Goal: Task Accomplishment & Management: Complete application form

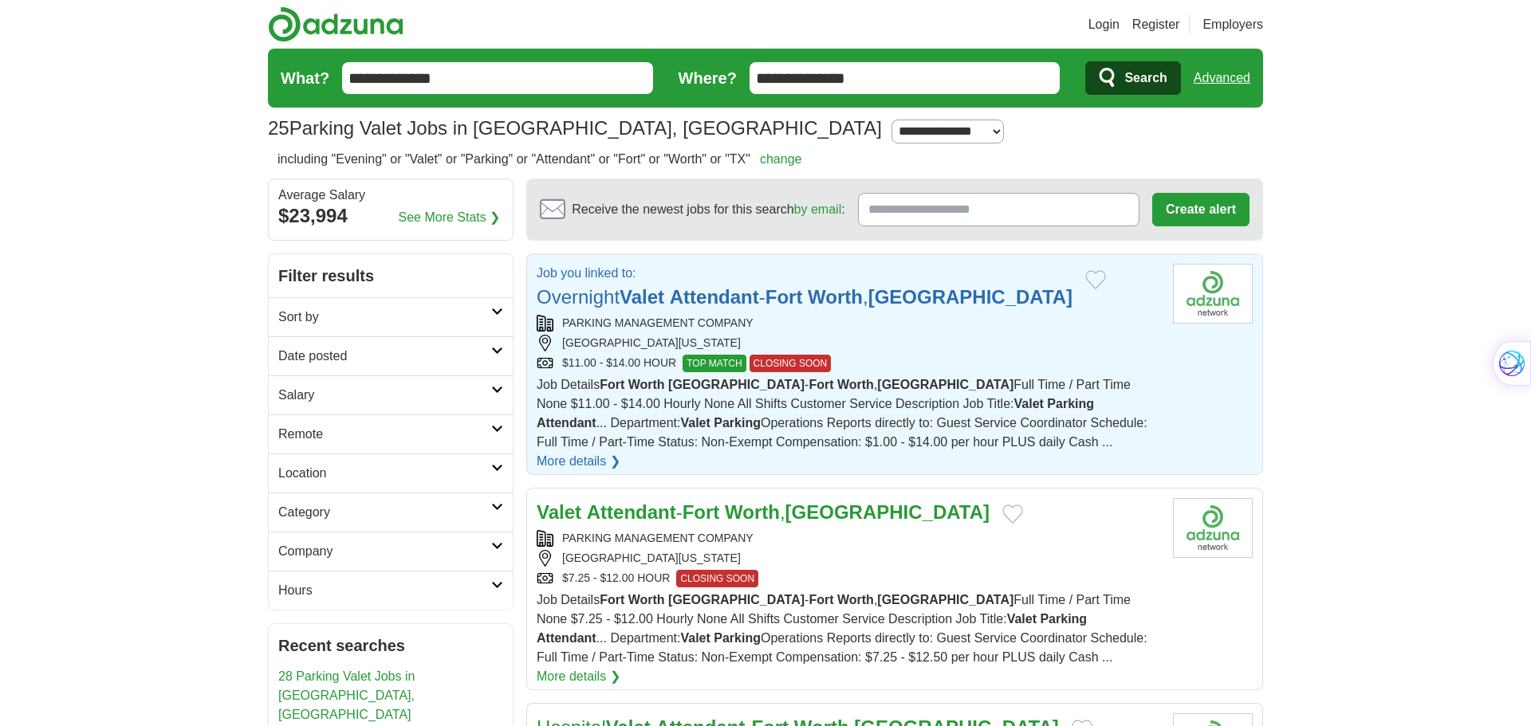
click at [620, 452] on link "More details ❯" at bounding box center [579, 461] width 84 height 19
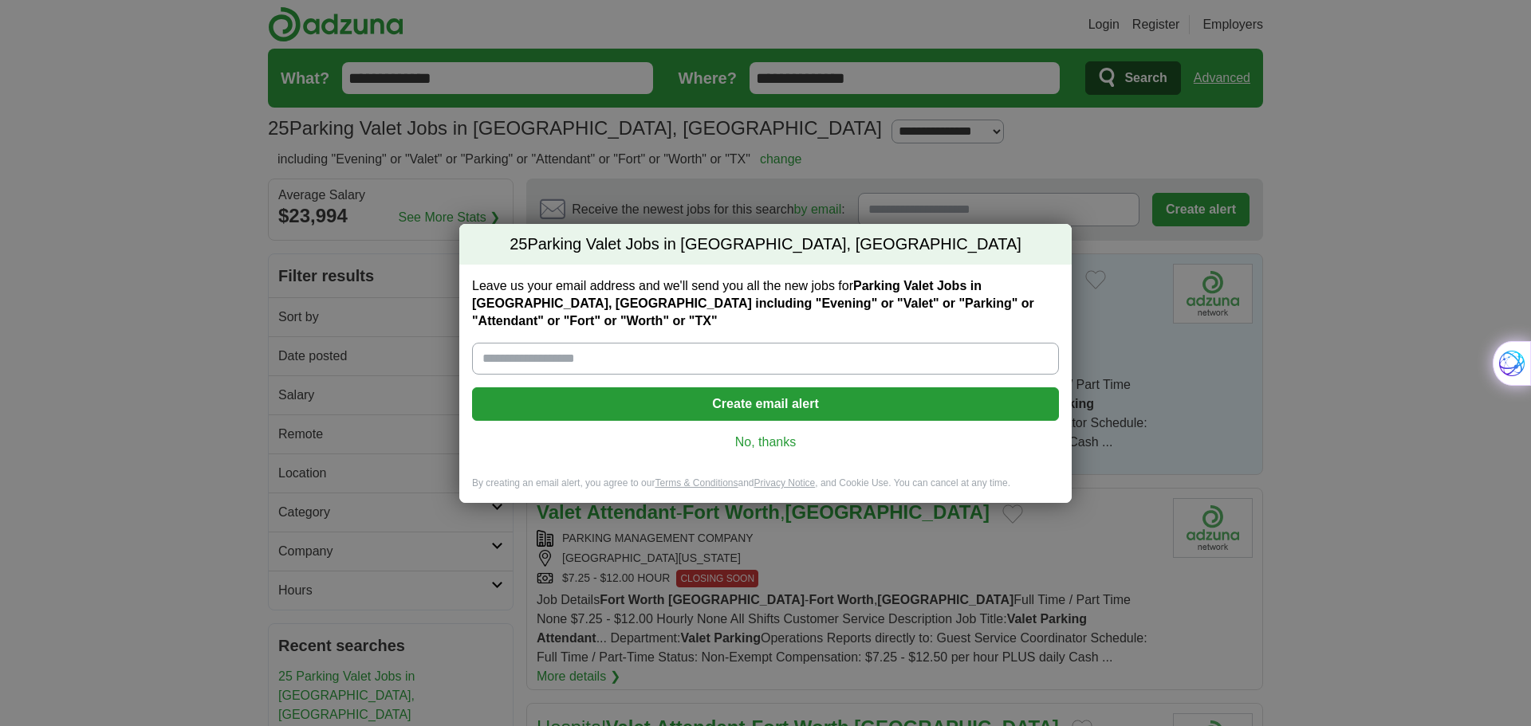
click at [568, 352] on input "Leave us your email address and we'll send you all the new jobs for Parking Val…" at bounding box center [765, 359] width 587 height 32
type input "**********"
click at [744, 394] on button "Create email alert" at bounding box center [765, 403] width 587 height 33
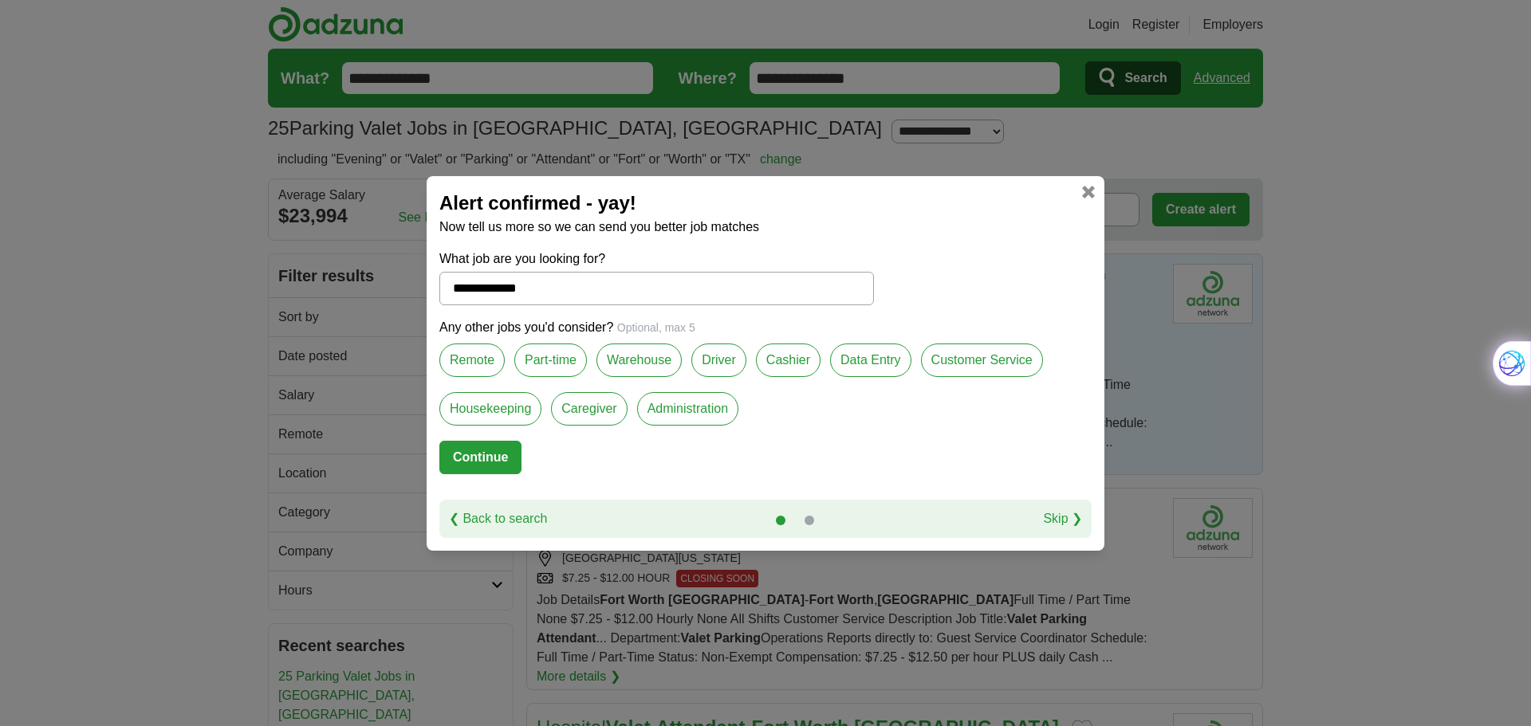
click at [547, 361] on label "Part-time" at bounding box center [550, 360] width 73 height 33
click at [641, 353] on label "Warehouse" at bounding box center [638, 360] width 85 height 33
click at [716, 356] on label "Driver" at bounding box center [718, 360] width 55 height 33
click at [475, 452] on button "Continue" at bounding box center [480, 457] width 82 height 33
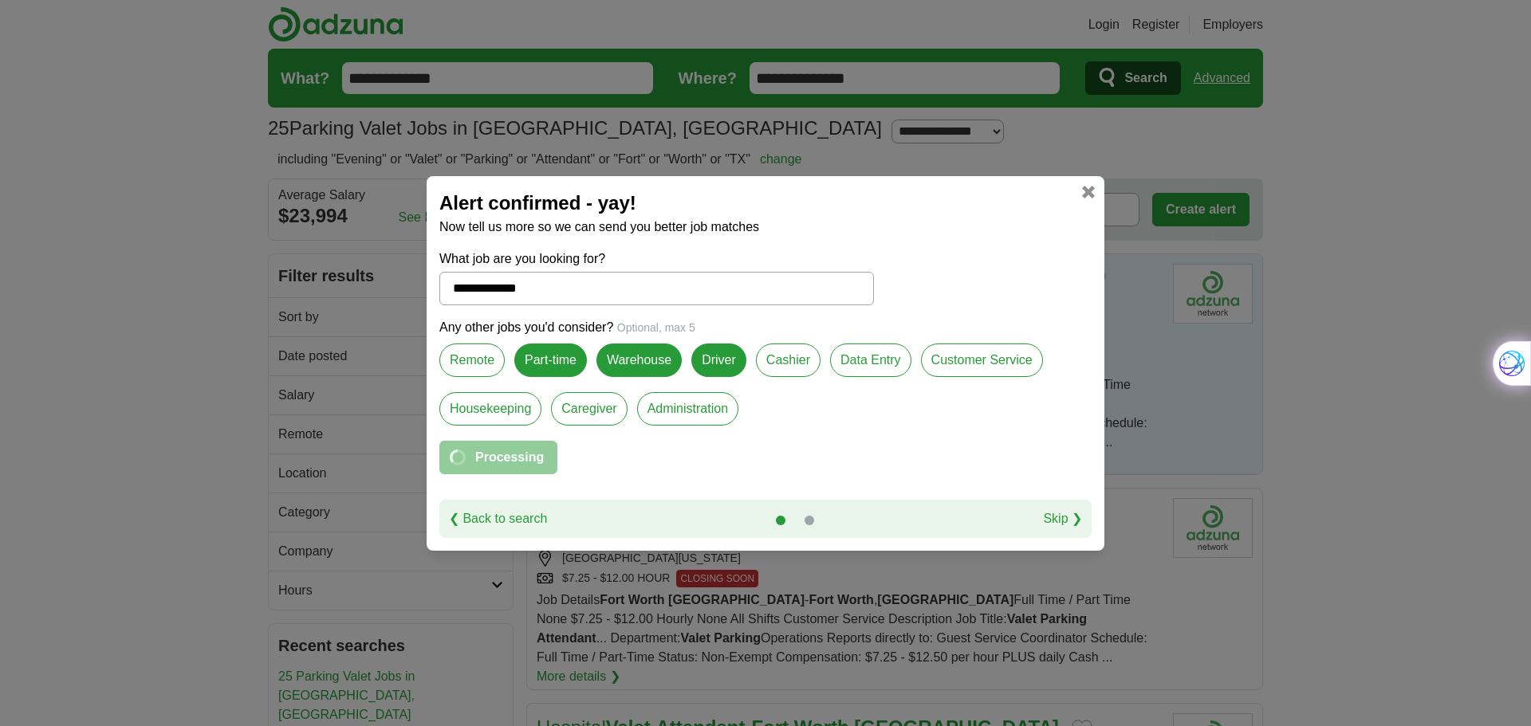
select select "**"
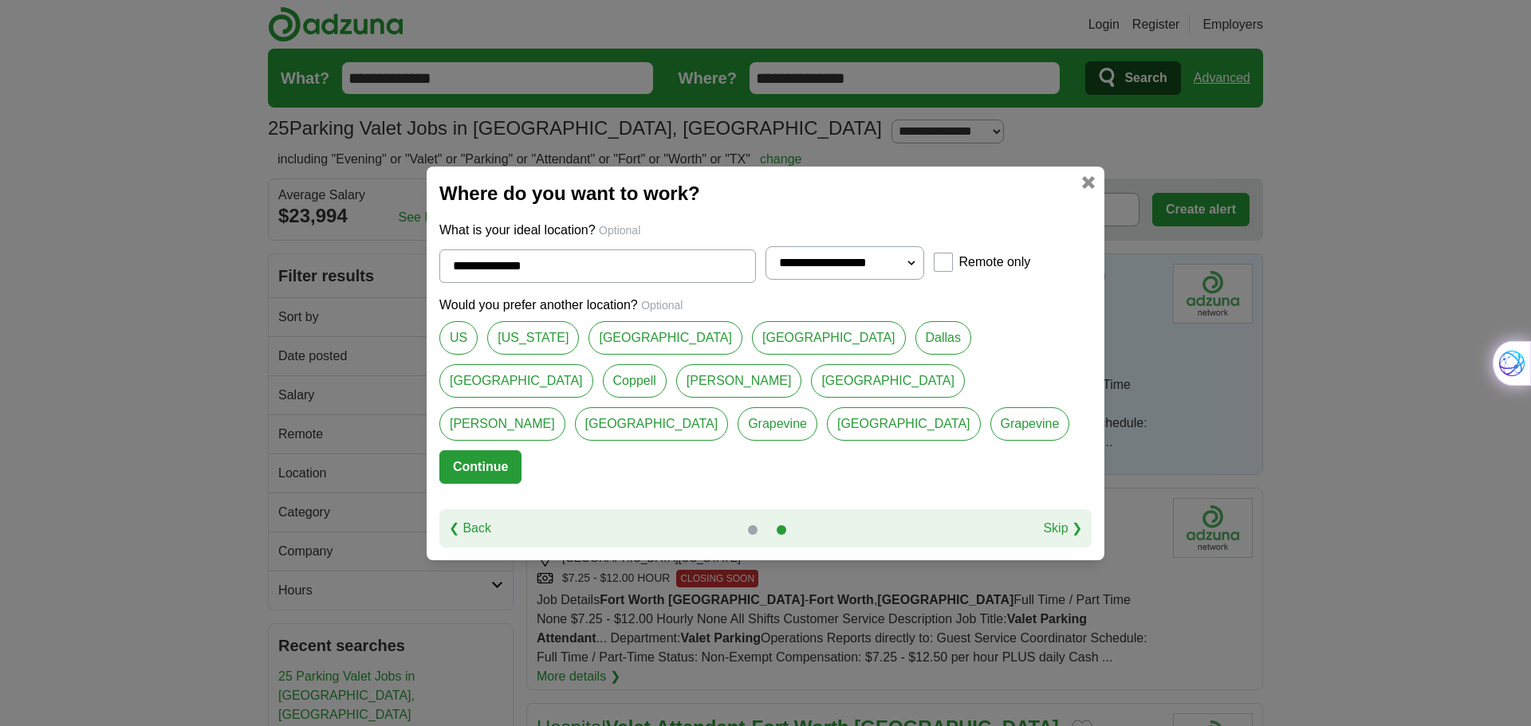
click at [485, 458] on button "Continue" at bounding box center [480, 466] width 82 height 33
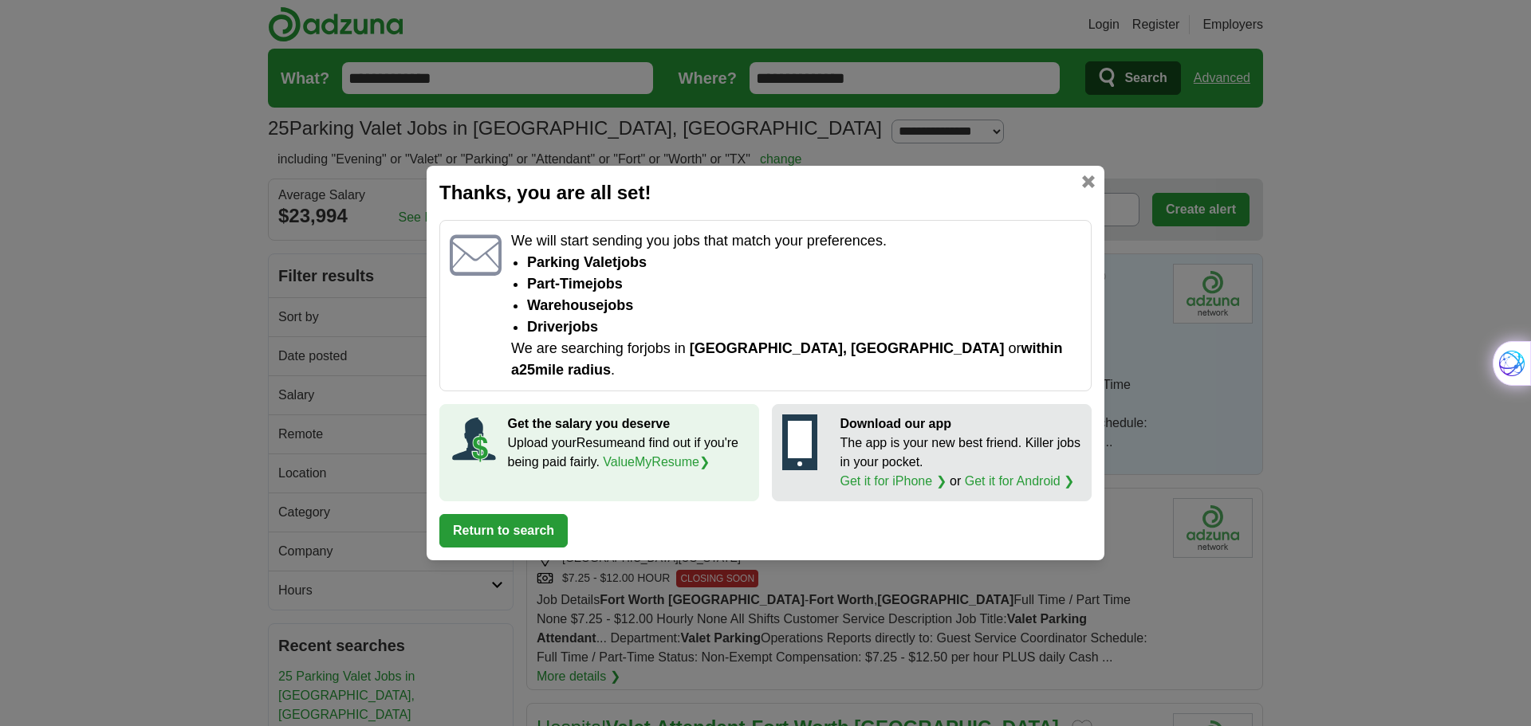
click at [484, 517] on button "Return to search" at bounding box center [503, 530] width 128 height 33
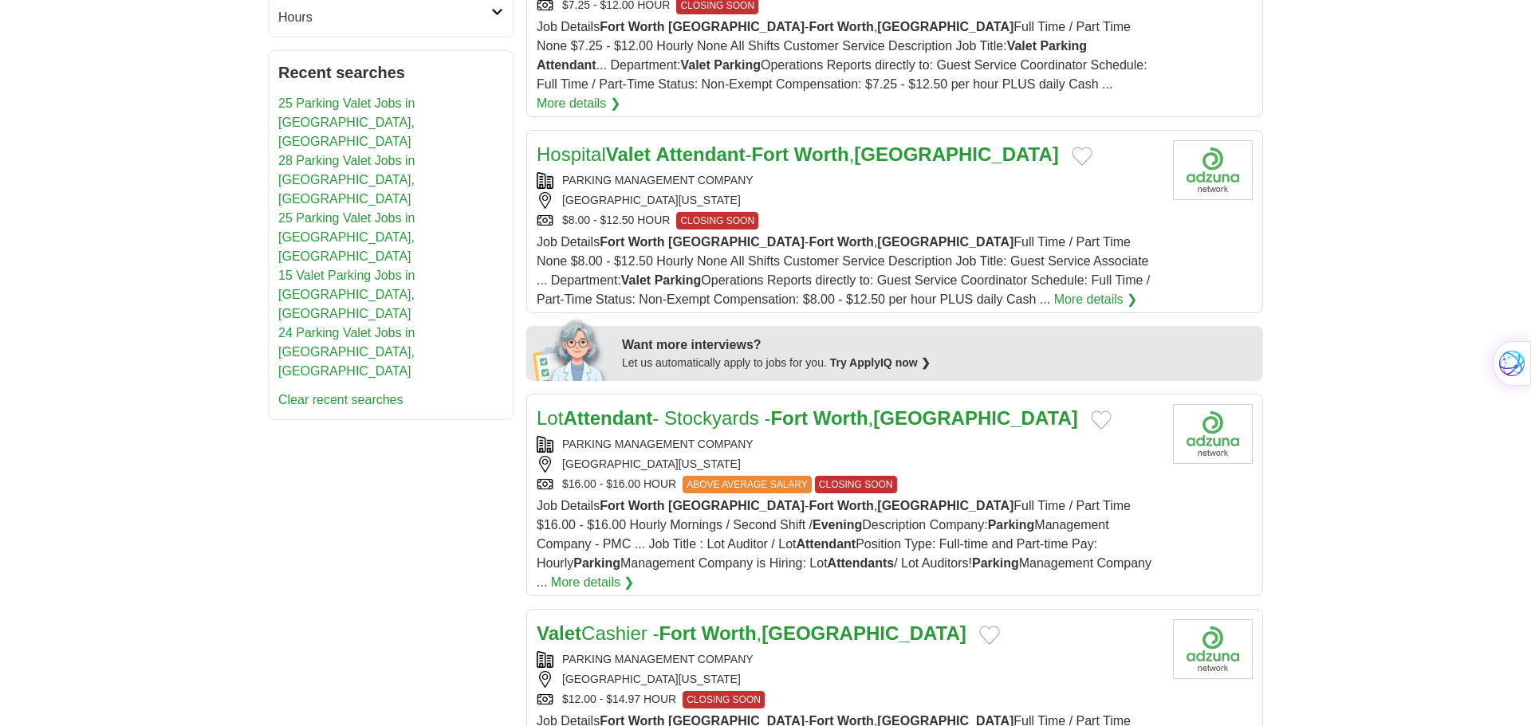
scroll to position [670, 0]
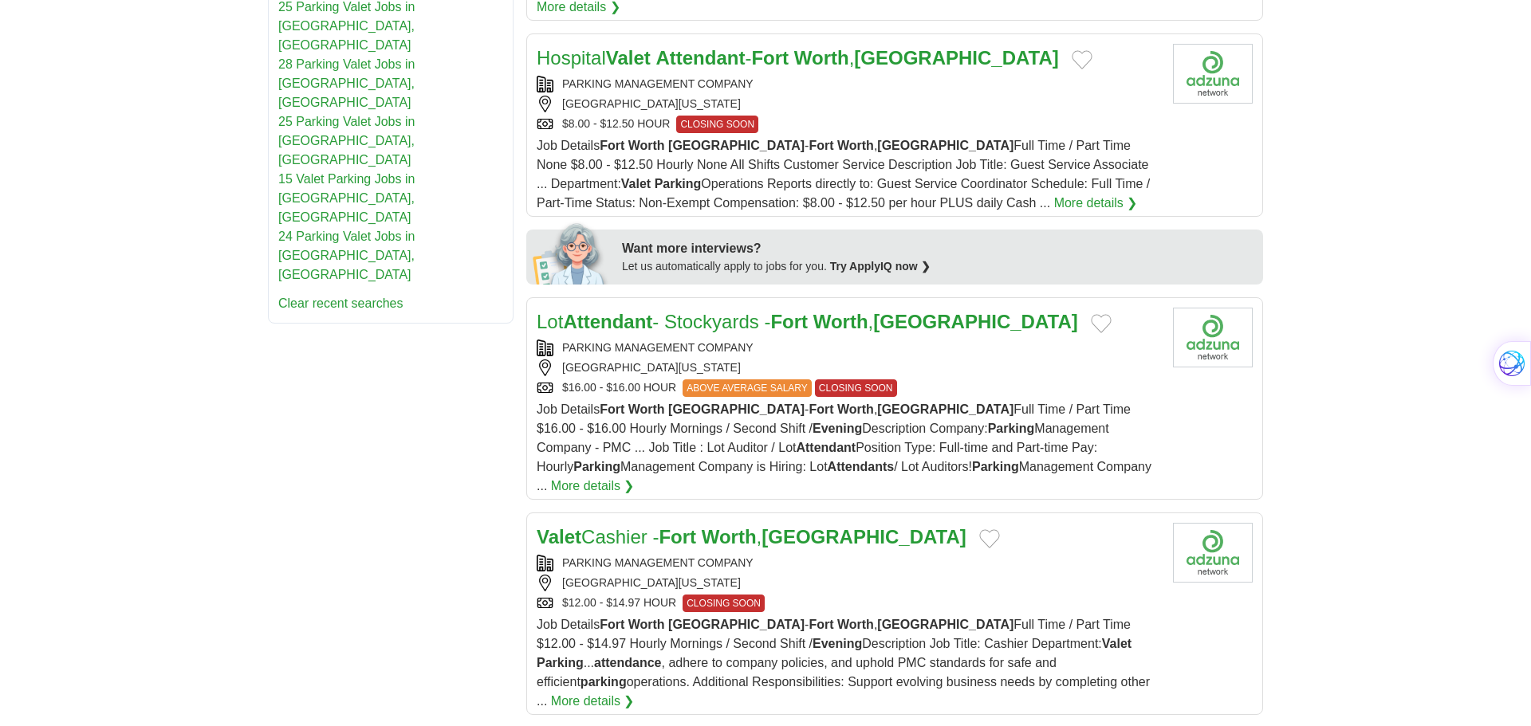
click at [995, 360] on div "[GEOGRAPHIC_DATA][US_STATE]" at bounding box center [848, 368] width 623 height 17
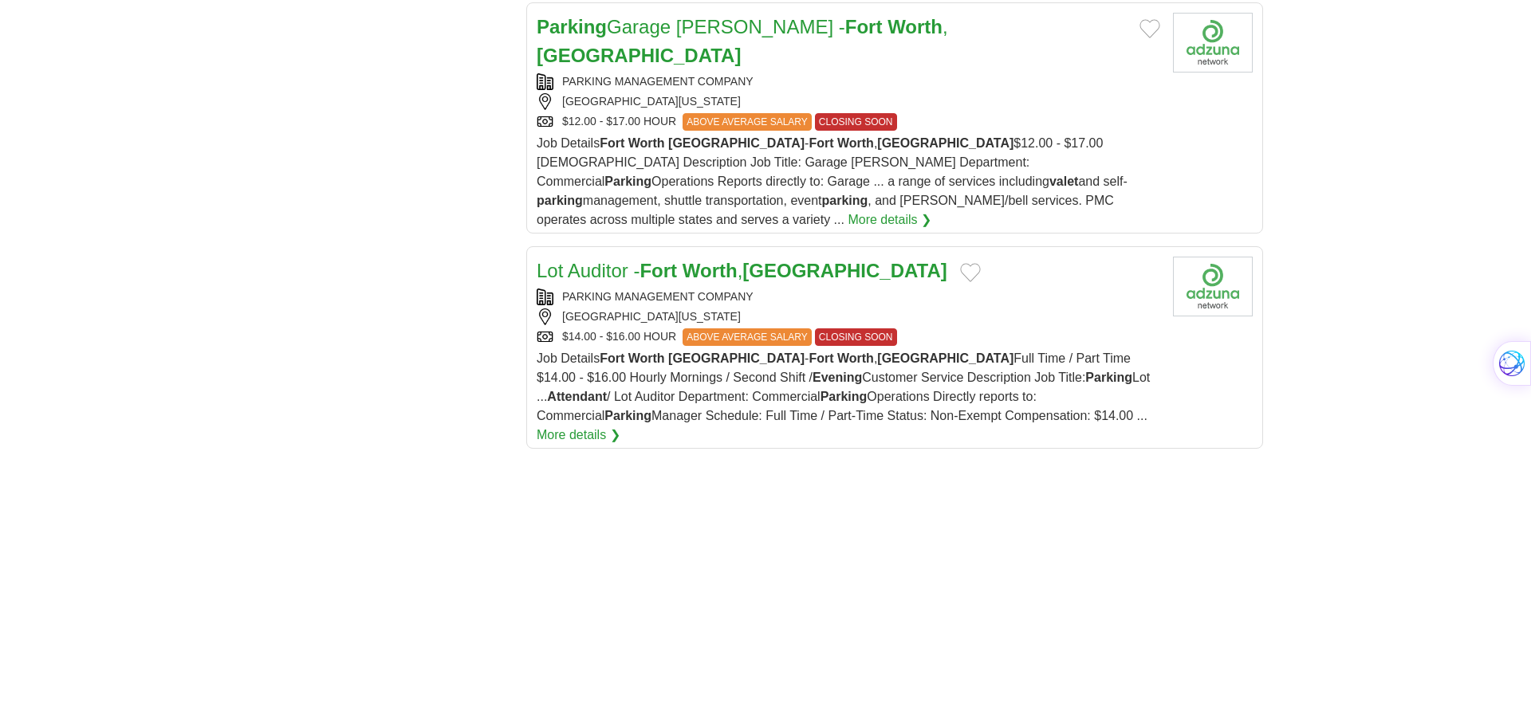
scroll to position [2105, 0]
